Goal: Information Seeking & Learning: Learn about a topic

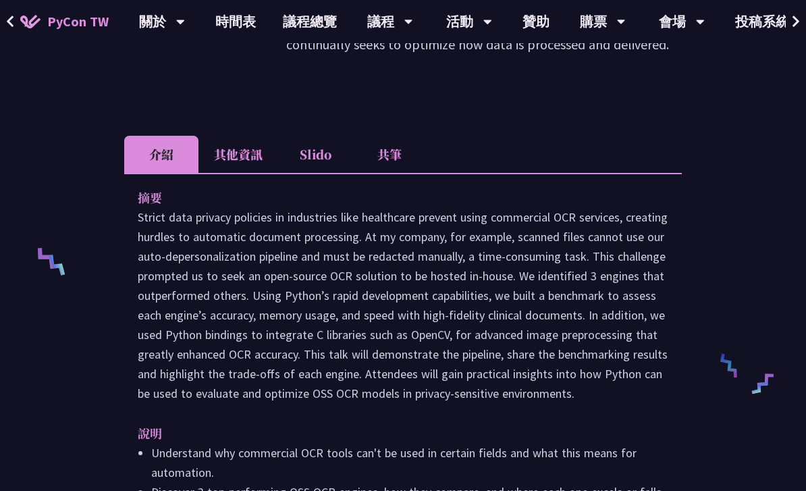
click at [237, 18] on link "時間表" at bounding box center [235, 21] width 67 height 43
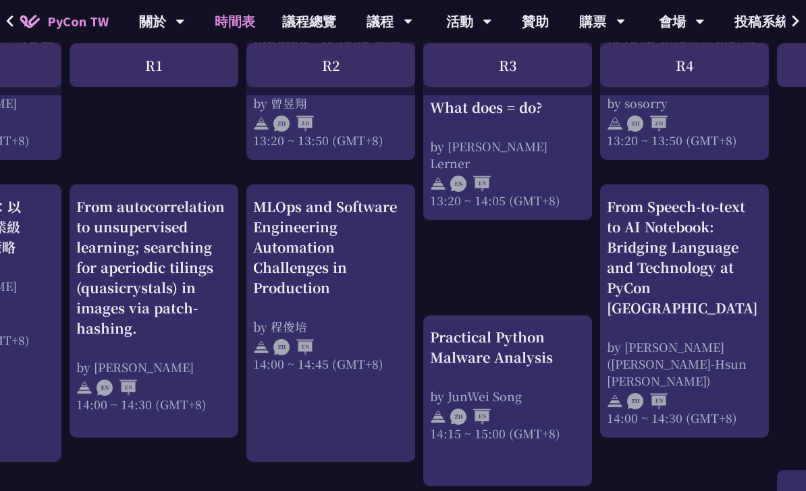
scroll to position [1298, 127]
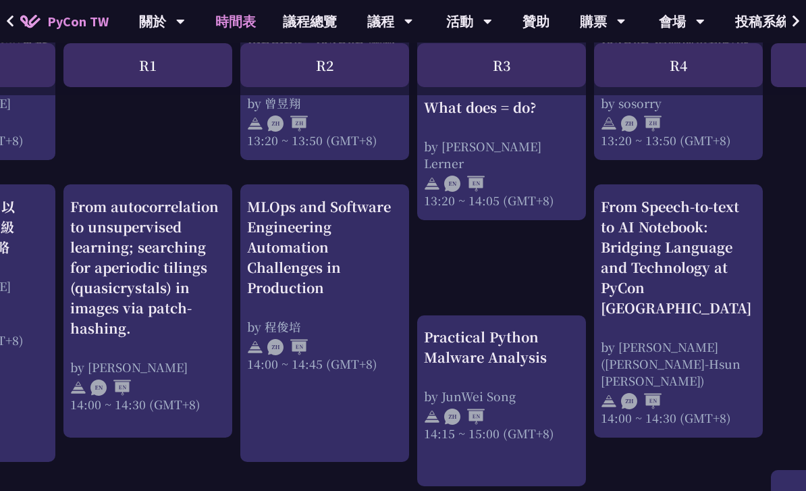
click at [685, 289] on div "From Speech-to-text to AI Notebook: Bridging Language and Technology at PyCon […" at bounding box center [678, 257] width 155 height 121
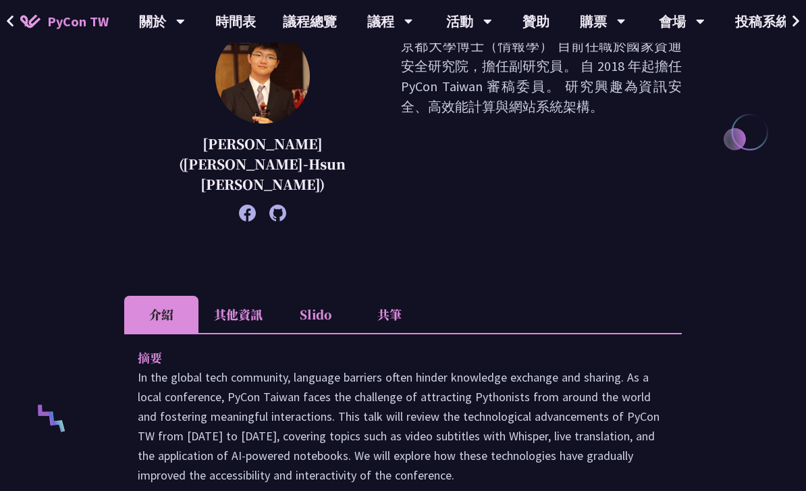
scroll to position [365, 0]
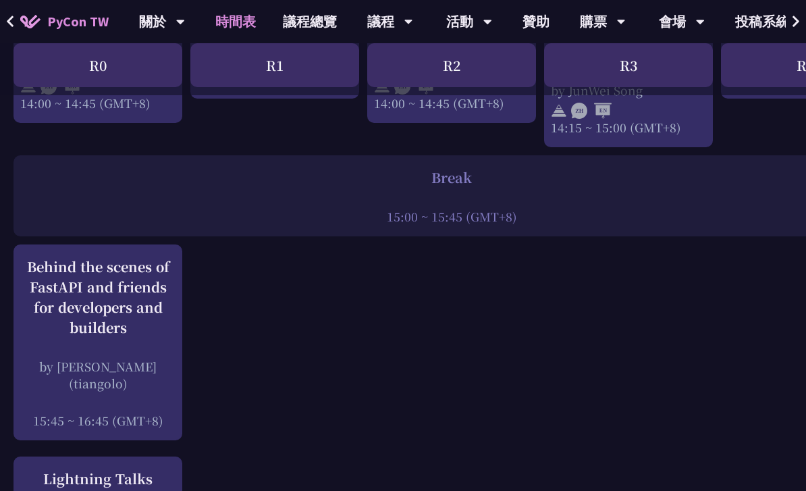
scroll to position [1669, 0]
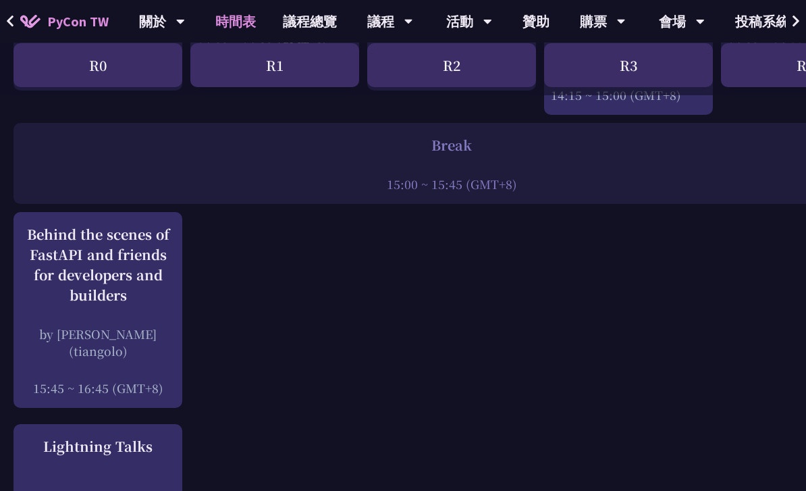
click at [148, 294] on div "Behind the scenes of FastAPI and friends for developers and builders by [PERSON…" at bounding box center [97, 311] width 155 height 172
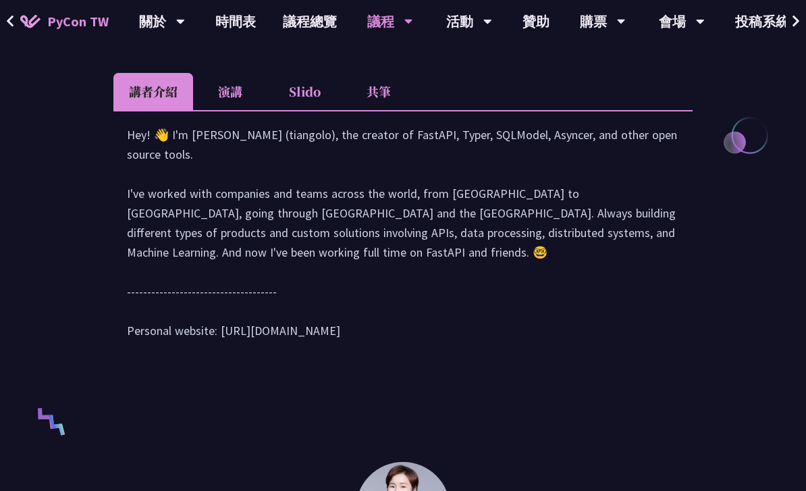
scroll to position [391, 0]
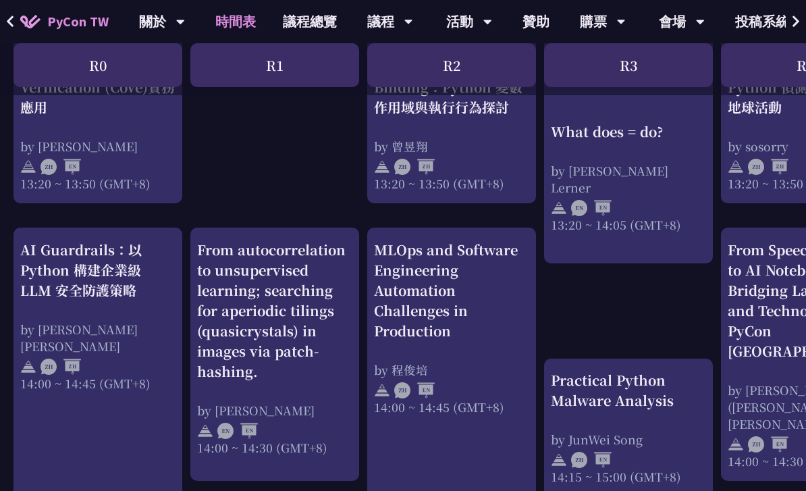
scroll to position [1669, 0]
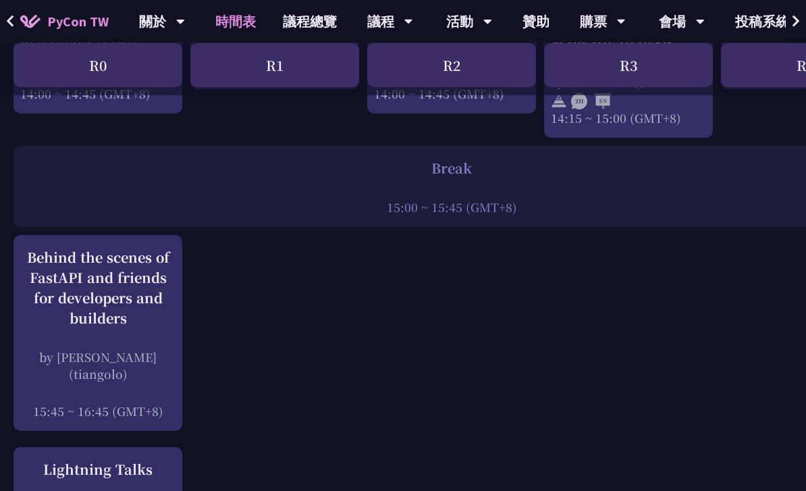
click at [157, 349] on div "by [PERSON_NAME] (tiangolo)" at bounding box center [97, 366] width 155 height 34
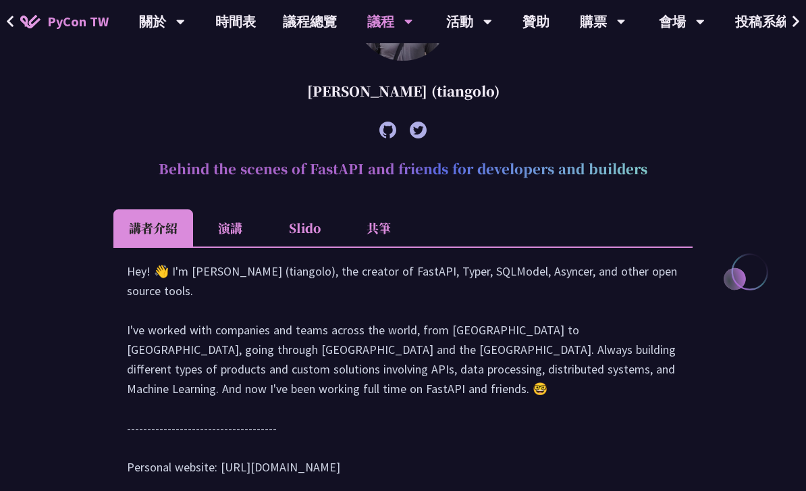
scroll to position [401, 0]
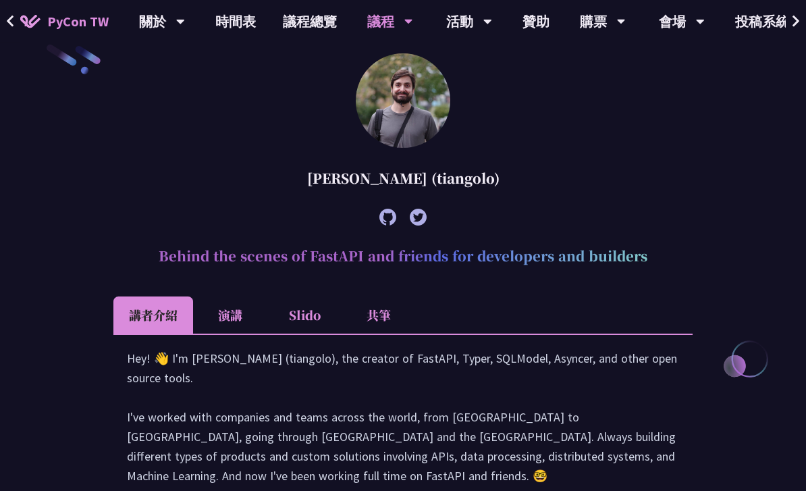
click at [249, 298] on li "演講" at bounding box center [230, 315] width 74 height 37
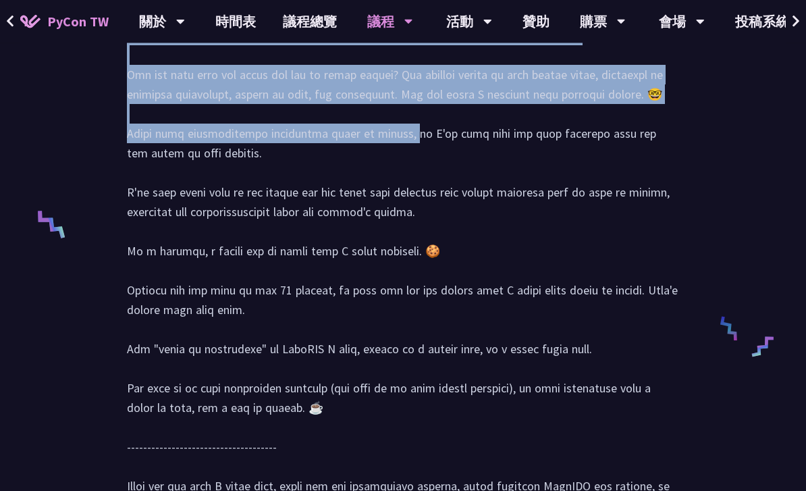
scroll to position [823, 0]
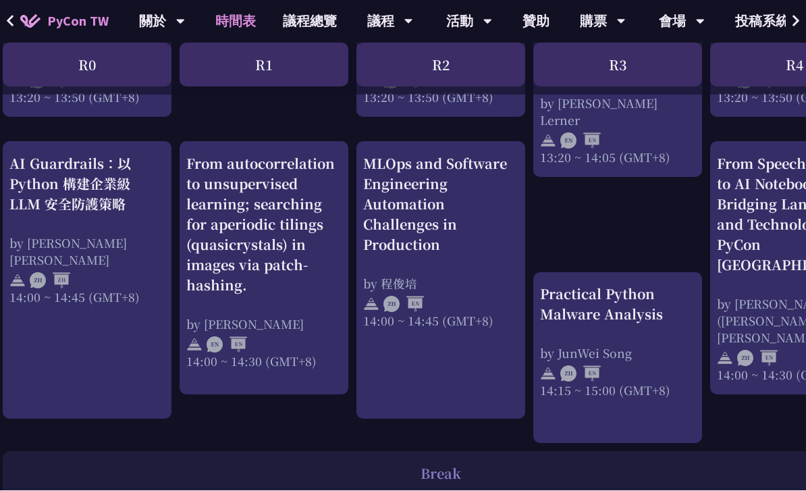
scroll to position [1341, 11]
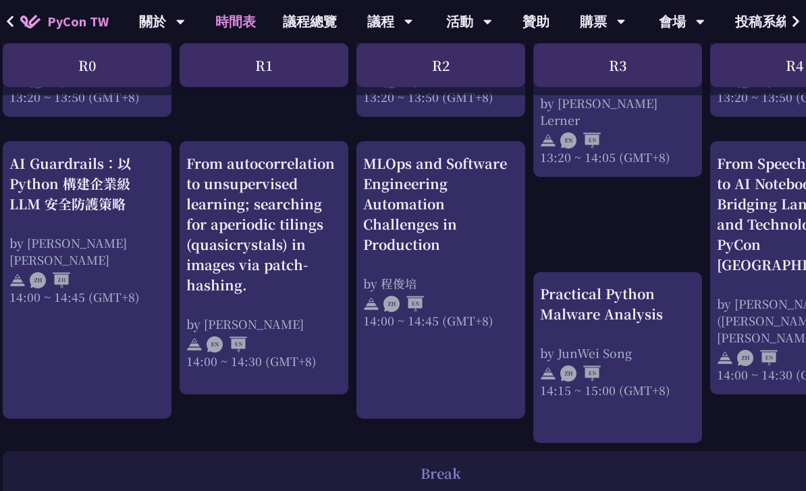
click at [56, 193] on div "AI Guardrails：以 Python 構建企業級 LLM 安全防護策略" at bounding box center [86, 183] width 155 height 61
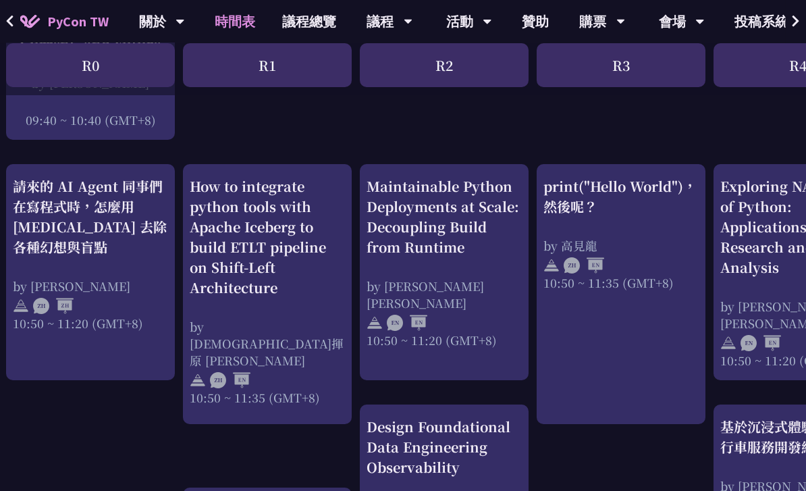
scroll to position [147, 7]
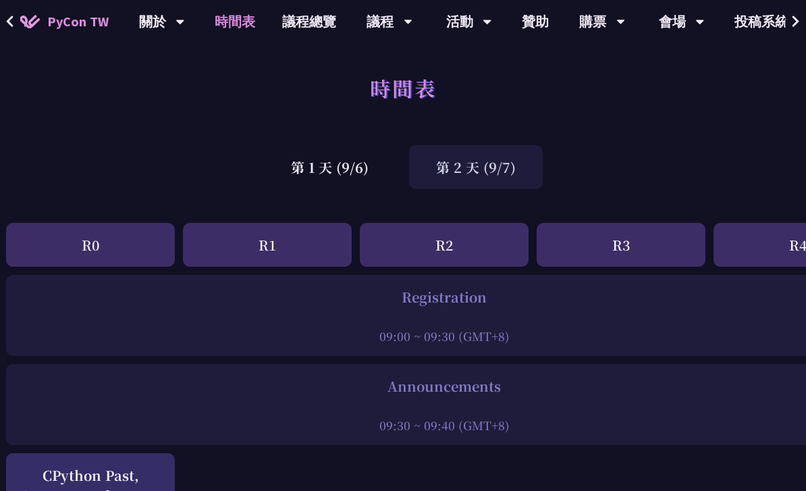
click at [347, 170] on div "第 1 天 (9/6)" at bounding box center [330, 167] width 132 height 44
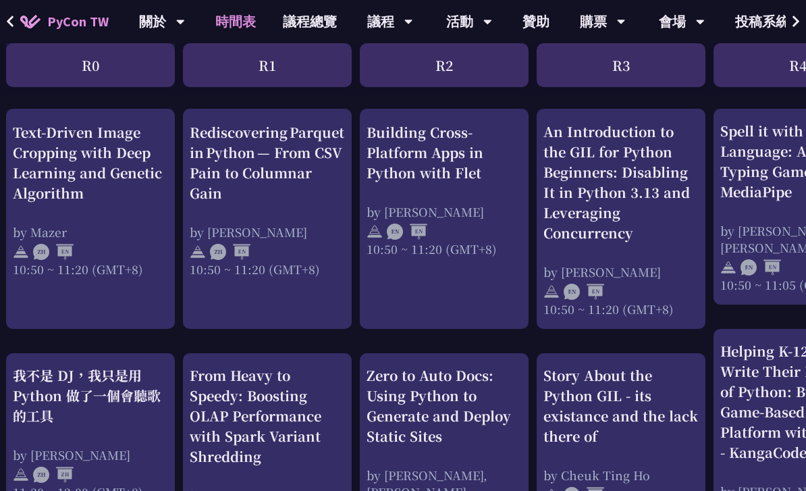
click at [117, 405] on div "我不是 DJ，我只是用 Python 做了一個會聽歌的工具" at bounding box center [90, 395] width 155 height 61
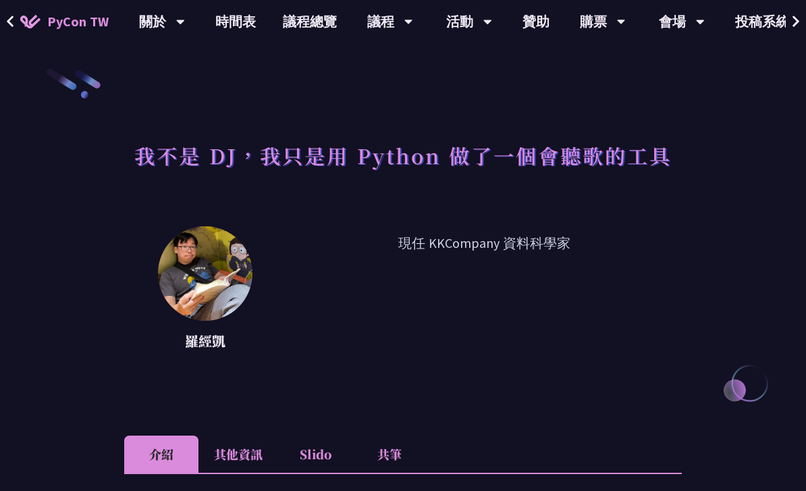
scroll to position [30, 0]
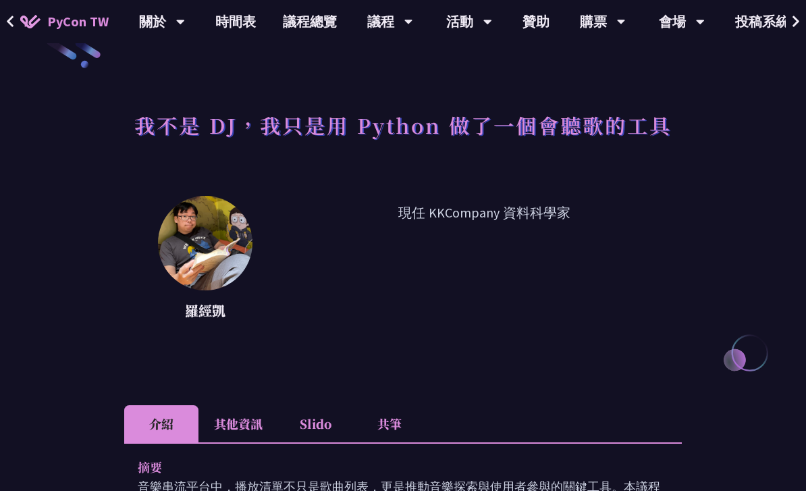
click at [234, 426] on li "其他資訊" at bounding box center [238, 423] width 80 height 37
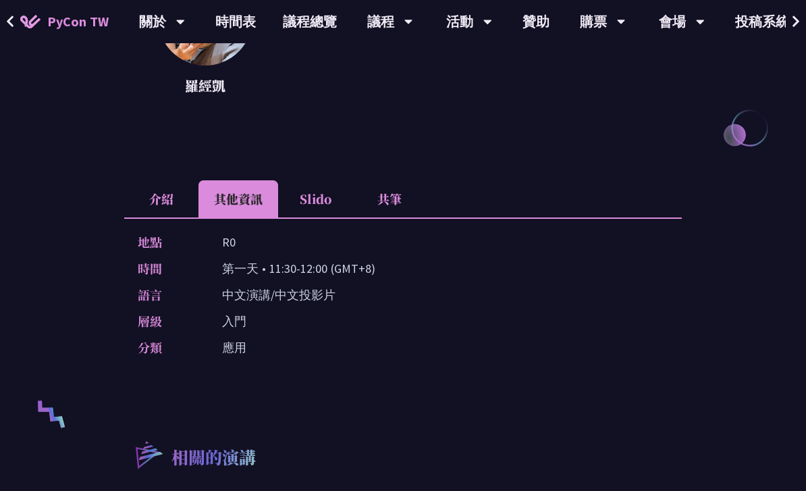
scroll to position [217, 0]
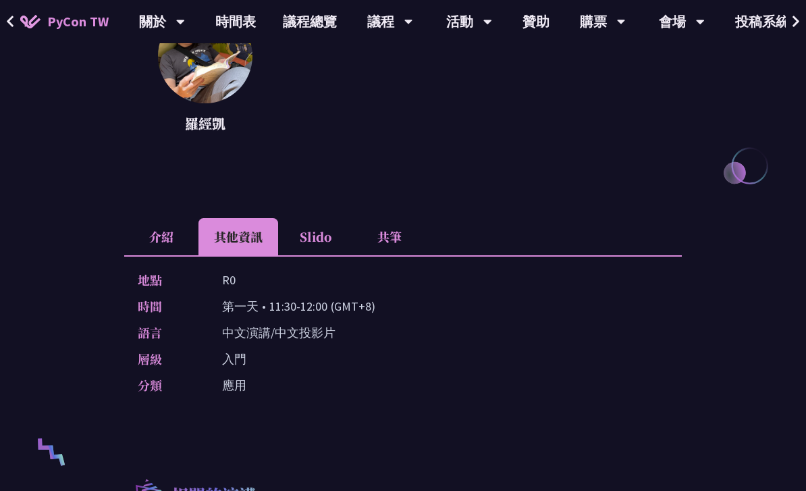
click at [390, 238] on li "共筆" at bounding box center [389, 236] width 74 height 37
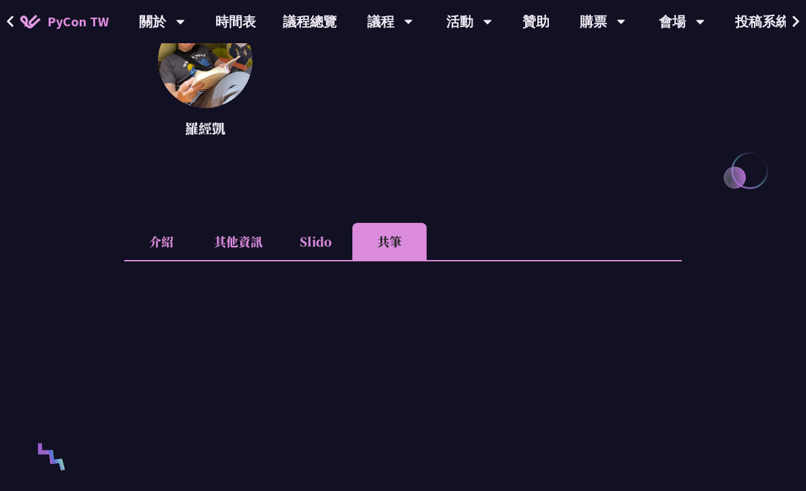
scroll to position [209, 0]
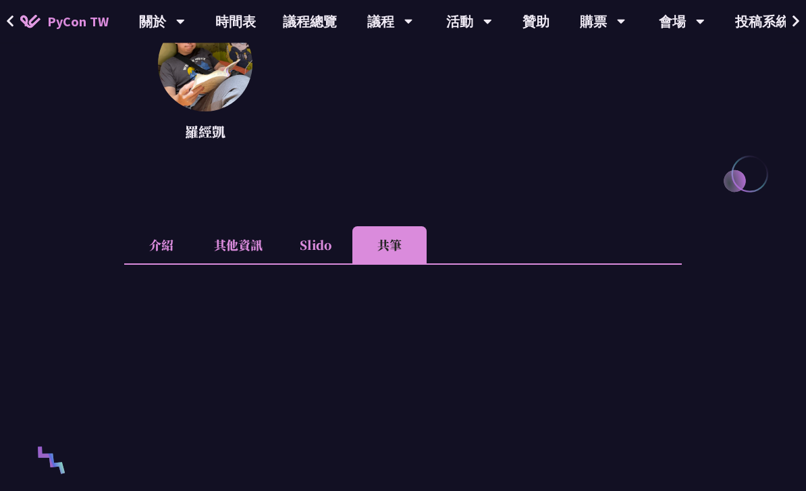
click at [162, 249] on li "介紹" at bounding box center [161, 245] width 74 height 37
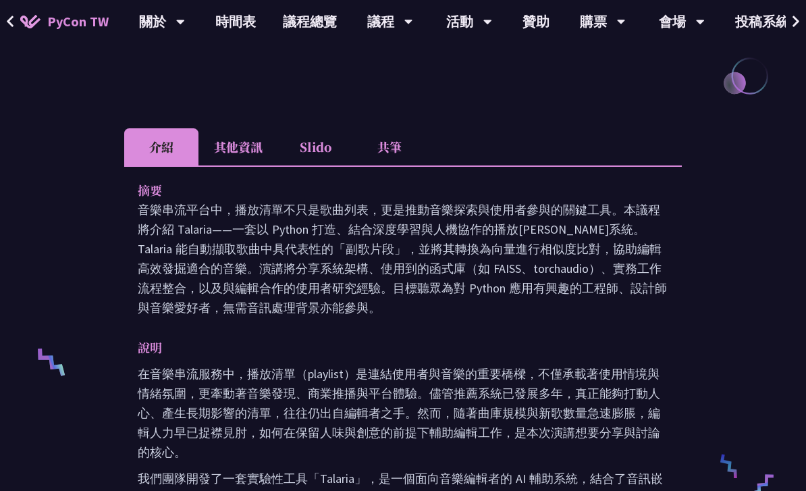
scroll to position [306, 0]
click at [644, 241] on p "音樂串流平台中，播放清單不只是歌曲列表，更是推動音樂探索與使用者參與的關鍵工具。本議程將介紹 Talaria——一套以 Python 打造、結合深度學習與人機…" at bounding box center [403, 258] width 530 height 117
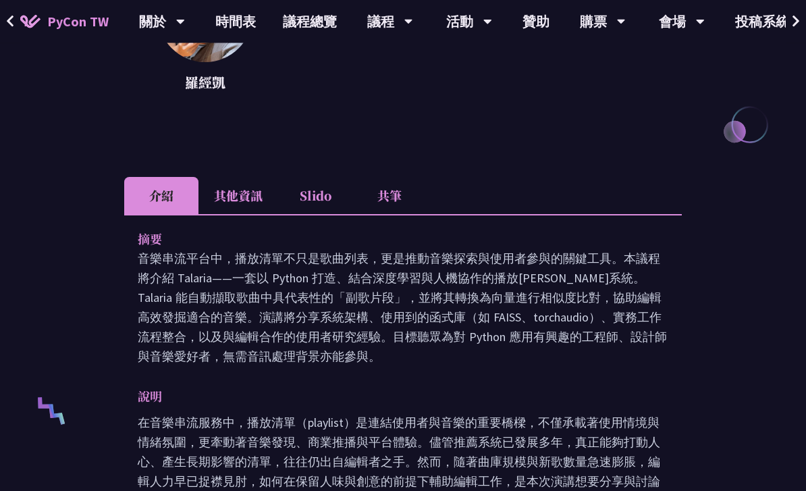
scroll to position [260, 0]
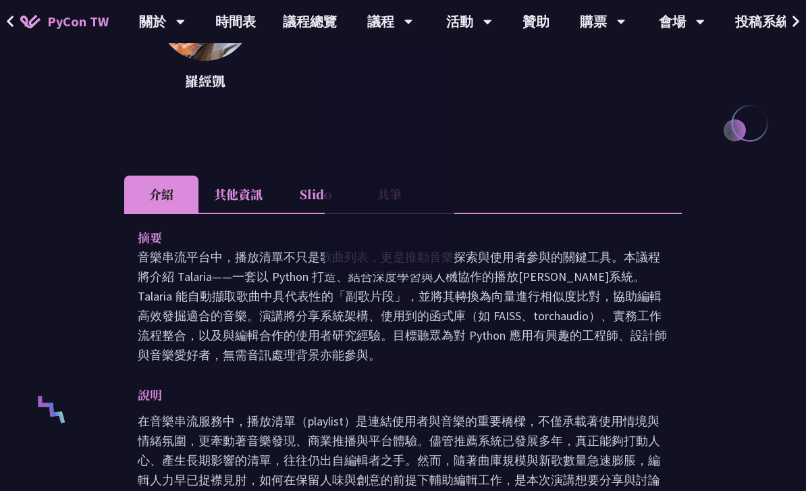
click at [624, 324] on p "音樂串流平台中，播放清單不只是歌曲列表，更是推動音樂探索與使用者參與的關鍵工具。本議程將介紹 Talaria——一套以 Python 打造、結合深度學習與人機…" at bounding box center [403, 305] width 530 height 117
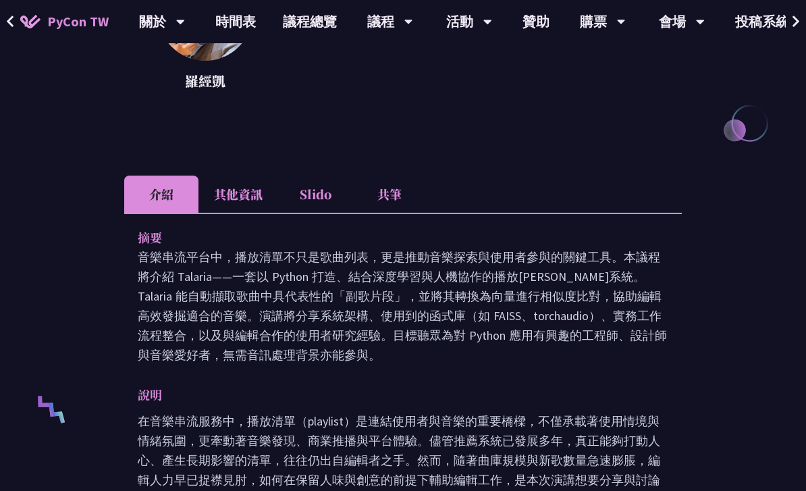
click at [8, 29] on span at bounding box center [10, 21] width 9 height 20
click at [17, 24] on button at bounding box center [10, 21] width 20 height 43
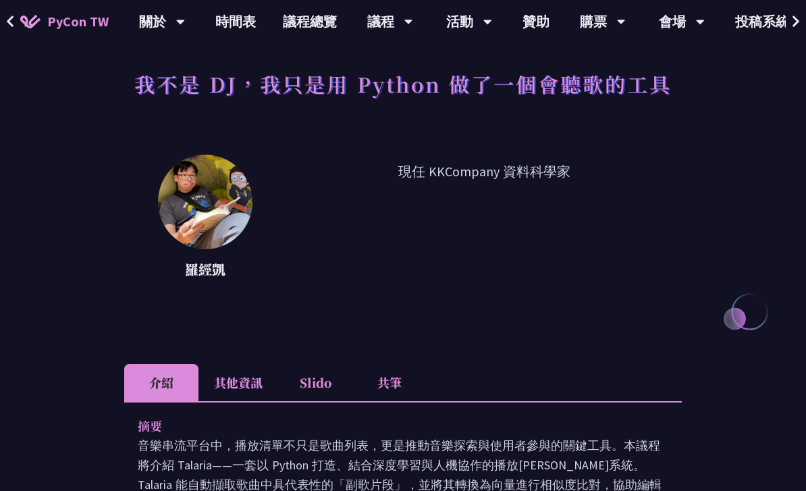
scroll to position [0, 0]
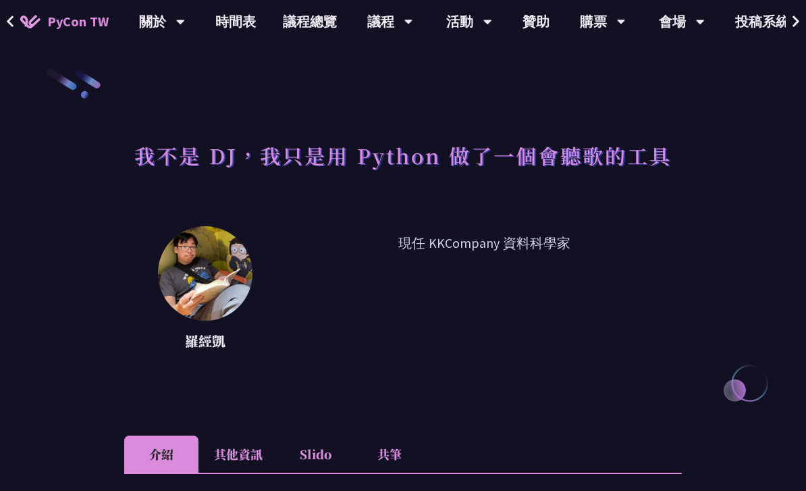
click at [19, 23] on button at bounding box center [10, 21] width 20 height 43
click at [22, 27] on img at bounding box center [30, 21] width 20 height 13
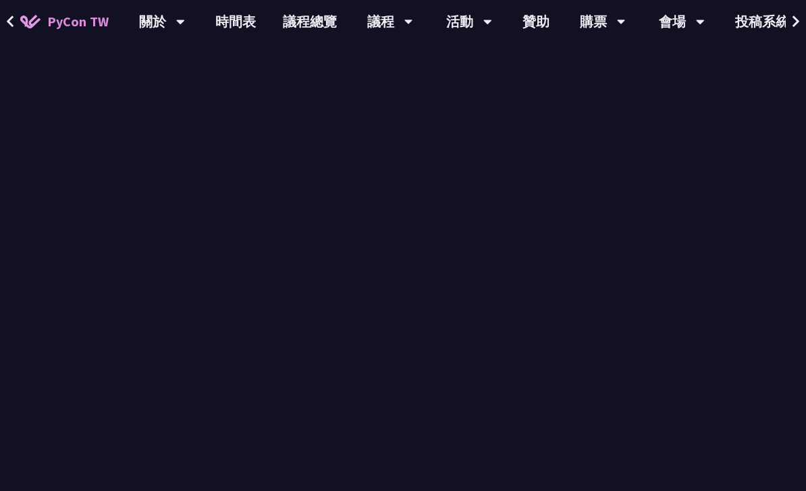
click at [65, 21] on span "PyCon TW" at bounding box center [77, 21] width 61 height 20
